Goal: Ask a question: Seek information or help from site administrators or community

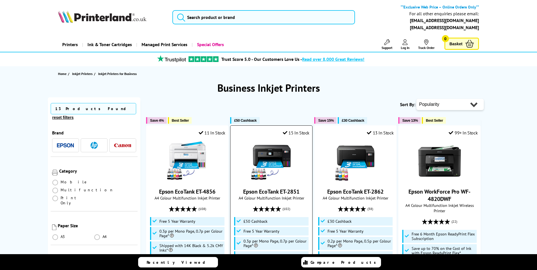
scroll to position [28, 0]
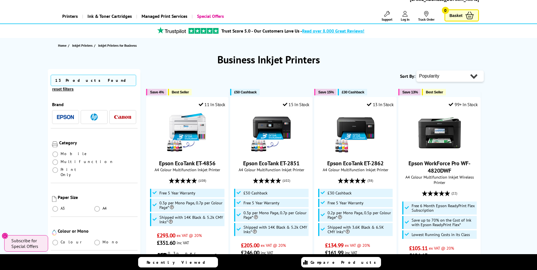
click at [91, 114] on img "button" at bounding box center [94, 117] width 7 height 7
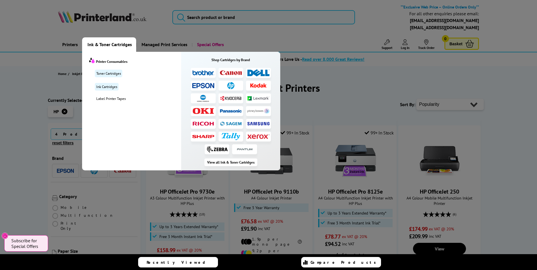
click at [103, 45] on span "Ink & Toner Cartridges" at bounding box center [110, 44] width 44 height 14
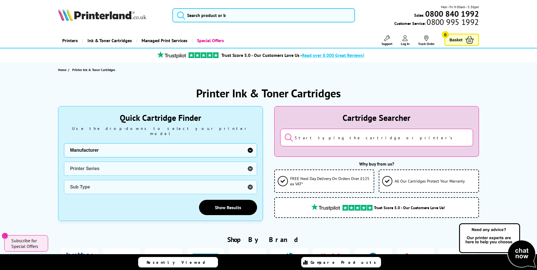
click at [250, 147] on select "Manufacturer Brother Canon Dell Dymo Epson HP Kodak Konica Minolta Kyocera Lexm…" at bounding box center [160, 150] width 193 height 14
select select "12603"
click at [64, 143] on select "Manufacturer Brother Canon Dell Dymo Epson HP Kodak Konica Minolta Kyocera Lexm…" at bounding box center [160, 150] width 193 height 14
click at [108, 165] on select "Printer Series DesignJet Series DeskJet Series ENVY Series OfficeJet Series Pag…" at bounding box center [160, 169] width 193 height 14
select select "33684"
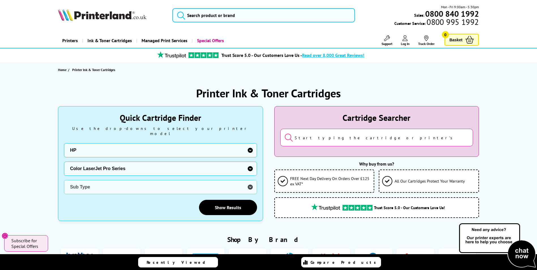
click at [64, 162] on select "Printer Series DesignJet Series DeskJet Series ENVY Series OfficeJet Series Pag…" at bounding box center [160, 169] width 193 height 14
click at [248, 183] on select "Sub Type HP Color LaserJet Pro 3202 HP Color LaserJet Pro 4202 HP Color LaserJe…" at bounding box center [160, 187] width 193 height 14
select select "37597"
click at [64, 180] on select "Sub Type HP Color LaserJet Pro 3202 HP Color LaserJet Pro 4202 HP Color LaserJe…" at bounding box center [160, 187] width 193 height 14
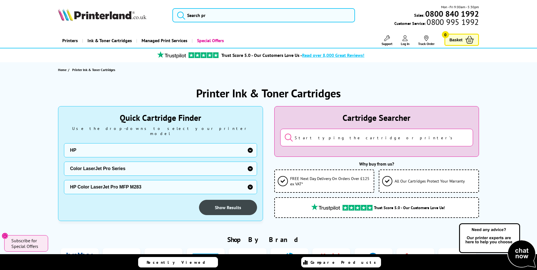
click at [225, 203] on link "Show Results" at bounding box center [228, 207] width 58 height 15
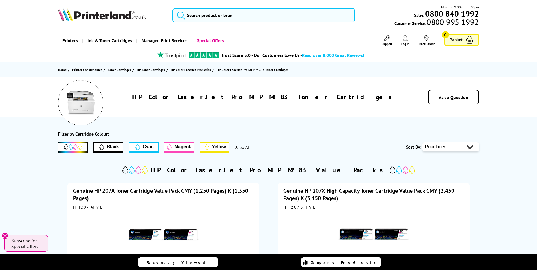
click at [245, 70] on span "HP Color LaserJet Pro MFP M283 Toner Cartridges" at bounding box center [253, 70] width 72 height 4
click at [62, 70] on link "Home" at bounding box center [63, 70] width 10 height 6
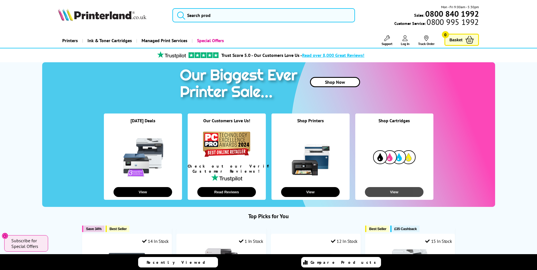
click at [408, 188] on button "View" at bounding box center [394, 192] width 59 height 10
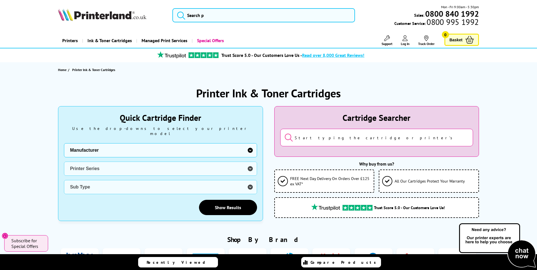
click at [307, 138] on input "search" at bounding box center [376, 138] width 193 height 18
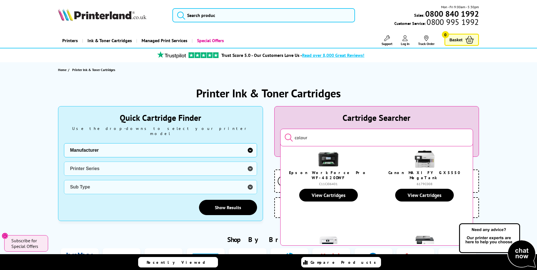
scroll to position [113, 0]
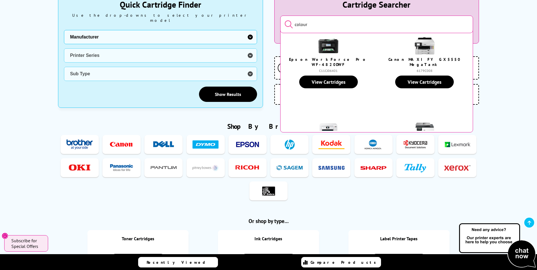
type input "colour"
click at [267, 186] on img at bounding box center [269, 191] width 26 height 10
click at [314, 186] on ul "Toner Ink Label Tape Toner Ink Toner Ink Label Tapes Toner Ink" at bounding box center [268, 169] width 421 height 70
click at [304, 202] on icon at bounding box center [304, 203] width 3 height 3
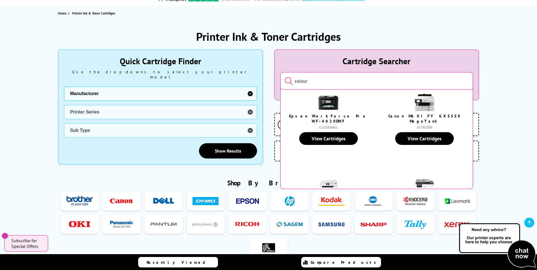
scroll to position [0, 0]
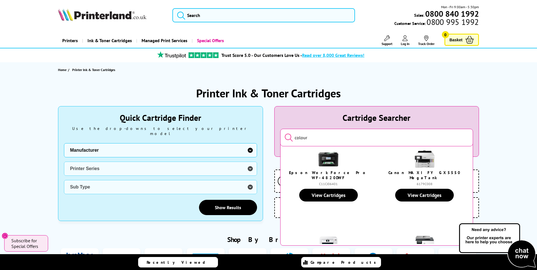
click at [393, 88] on div "Printer Ink & Toner Cartridges" at bounding box center [268, 93] width 421 height 15
click at [250, 143] on select "Manufacturer Brother Canon Dell Dymo Epson HP Kodak Konica Minolta Kyocera Lexm…" at bounding box center [160, 150] width 193 height 14
click at [519, 252] on img at bounding box center [497, 246] width 79 height 46
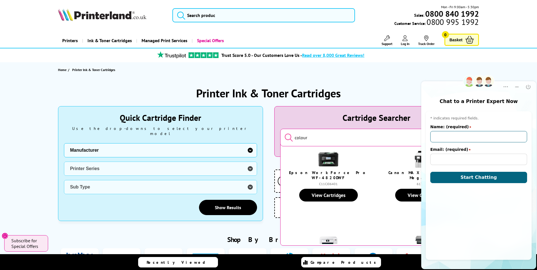
click at [460, 135] on input "Name: (required)" at bounding box center [479, 136] width 97 height 11
type input "[PERSON_NAME]"
type input "[EMAIL_ADDRESS][DOMAIN_NAME]"
click at [451, 175] on button "Start Chatting" at bounding box center [479, 177] width 97 height 11
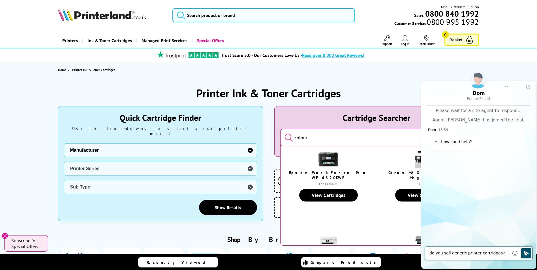
type textarea "do you sell generic printer cartridges?"
click at [525, 255] on icon "Click to send" at bounding box center [526, 253] width 5 height 5
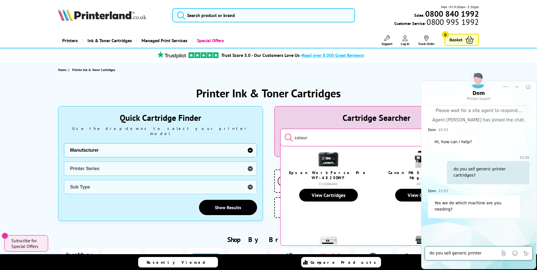
click at [435, 252] on textarea "do you sell generic printer cartridges?" at bounding box center [464, 254] width 69 height 6
click at [449, 255] on textarea "Color laserjet pro" at bounding box center [470, 254] width 80 height 6
click at [467, 255] on textarea "Color laser jet pro" at bounding box center [470, 254] width 80 height 6
type textarea "Color laser jet pro MFP M283fdw"
click at [529, 256] on icon "Click to send" at bounding box center [527, 254] width 6 height 6
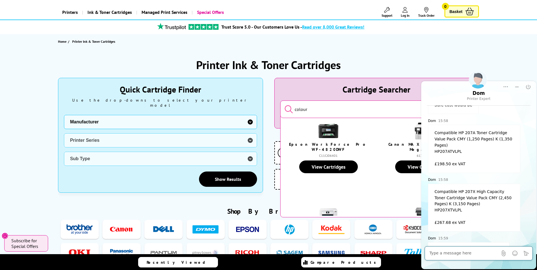
scroll to position [113, 0]
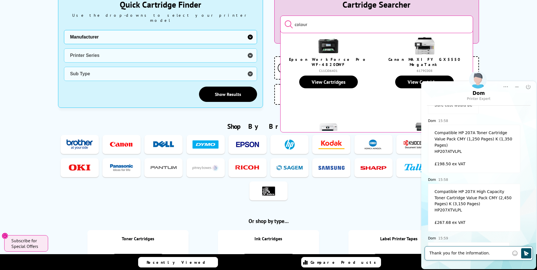
type textarea "Thank you for the information."
click at [528, 255] on icon "Click to send" at bounding box center [527, 254] width 6 height 6
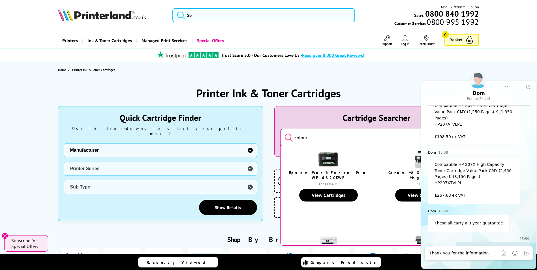
scroll to position [242, 0]
